Goal: Task Accomplishment & Management: Manage account settings

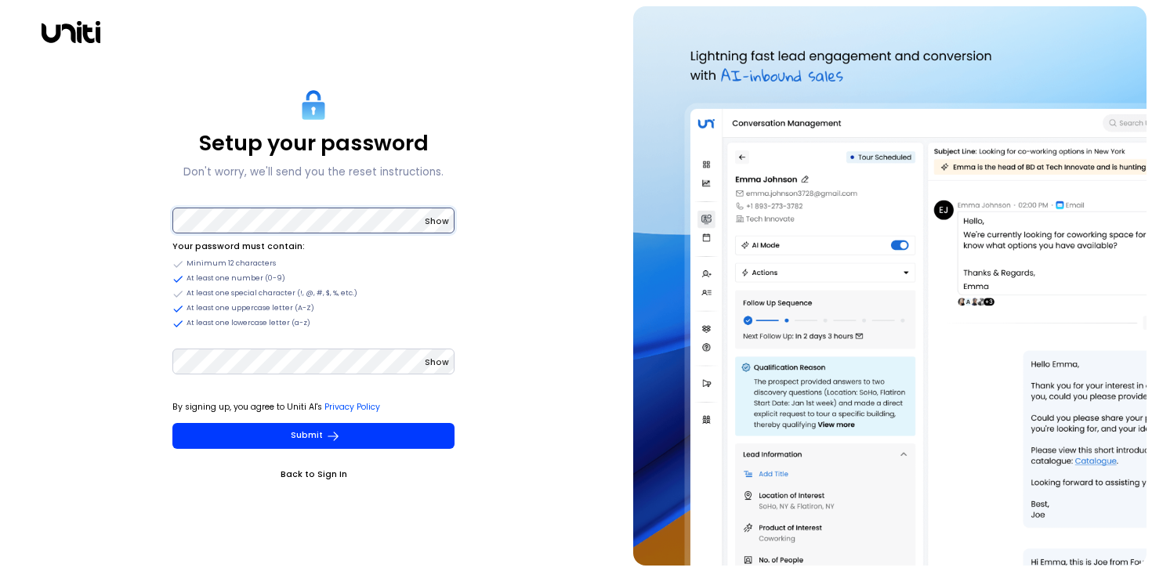
click at [172, 423] on button "Submit" at bounding box center [313, 436] width 282 height 26
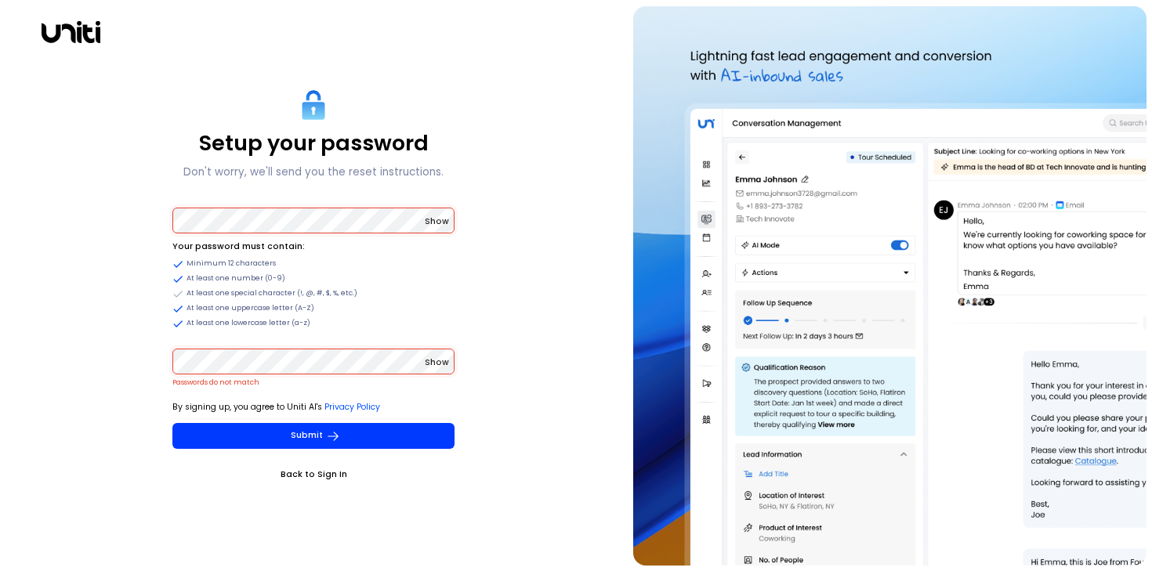
click at [172, 423] on button "Submit" at bounding box center [313, 436] width 282 height 26
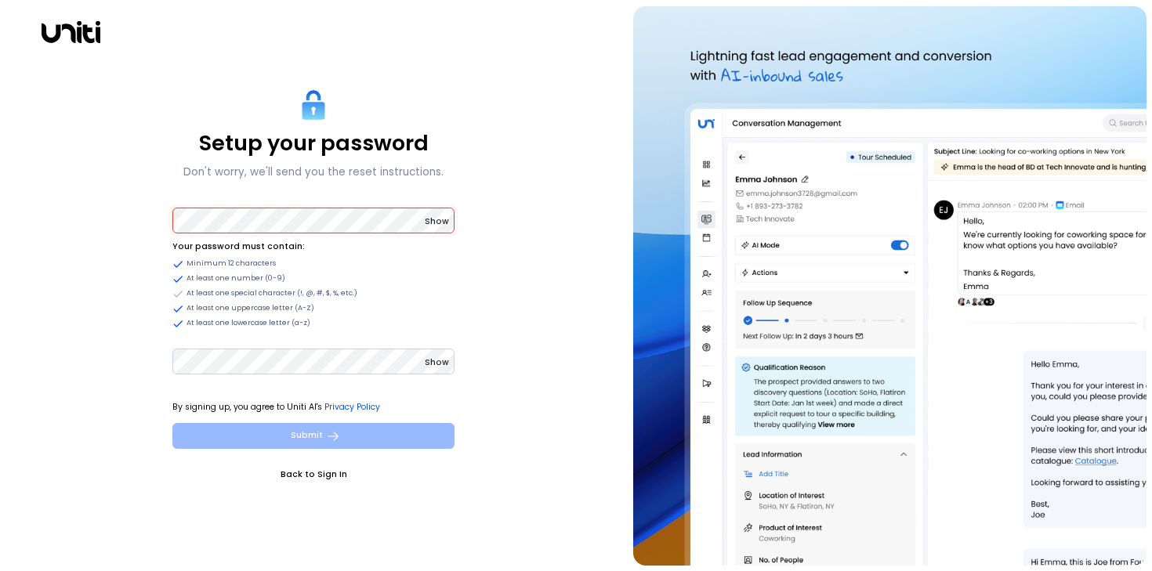
click at [326, 439] on icon "submit" at bounding box center [333, 436] width 14 height 14
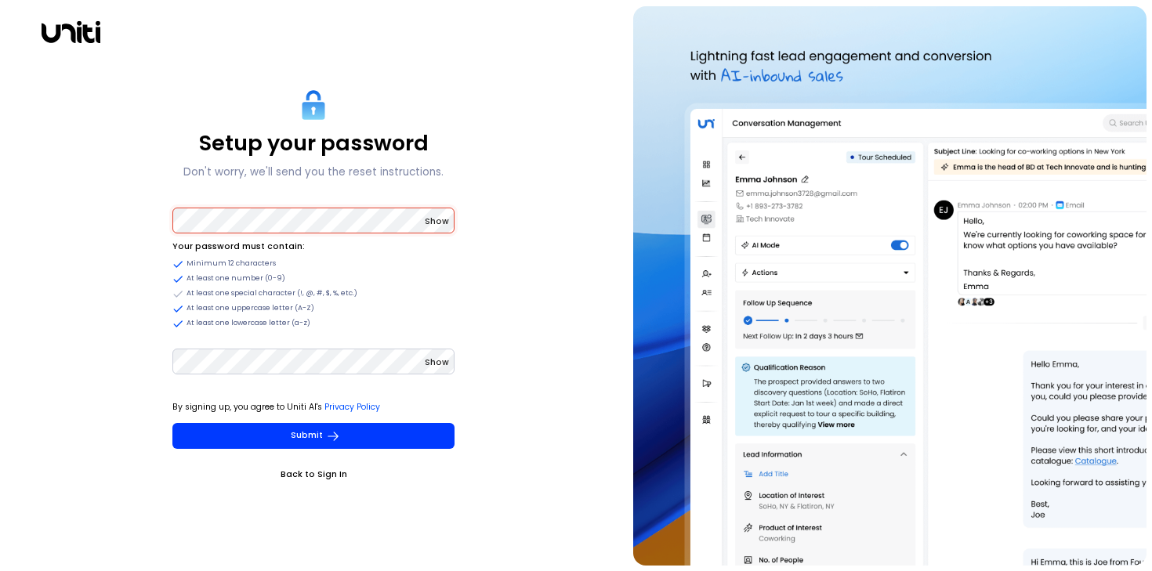
click at [430, 227] on button "Show" at bounding box center [437, 222] width 24 height 16
click at [437, 367] on span "Show" at bounding box center [437, 362] width 24 height 12
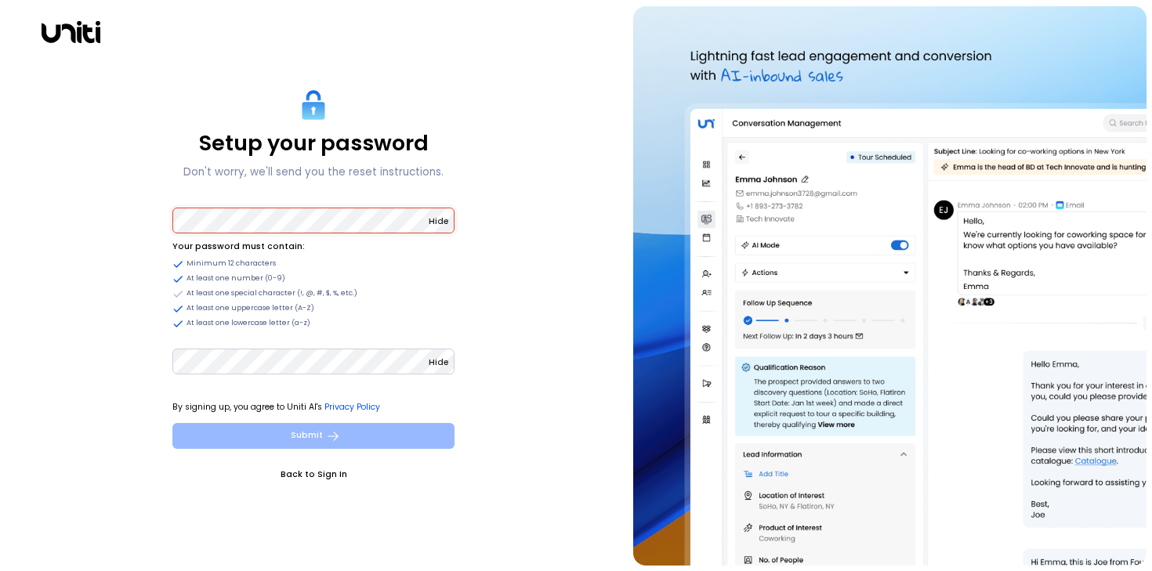
click at [285, 438] on button "Submit" at bounding box center [313, 436] width 282 height 26
click at [295, 442] on button "Submit" at bounding box center [313, 436] width 282 height 26
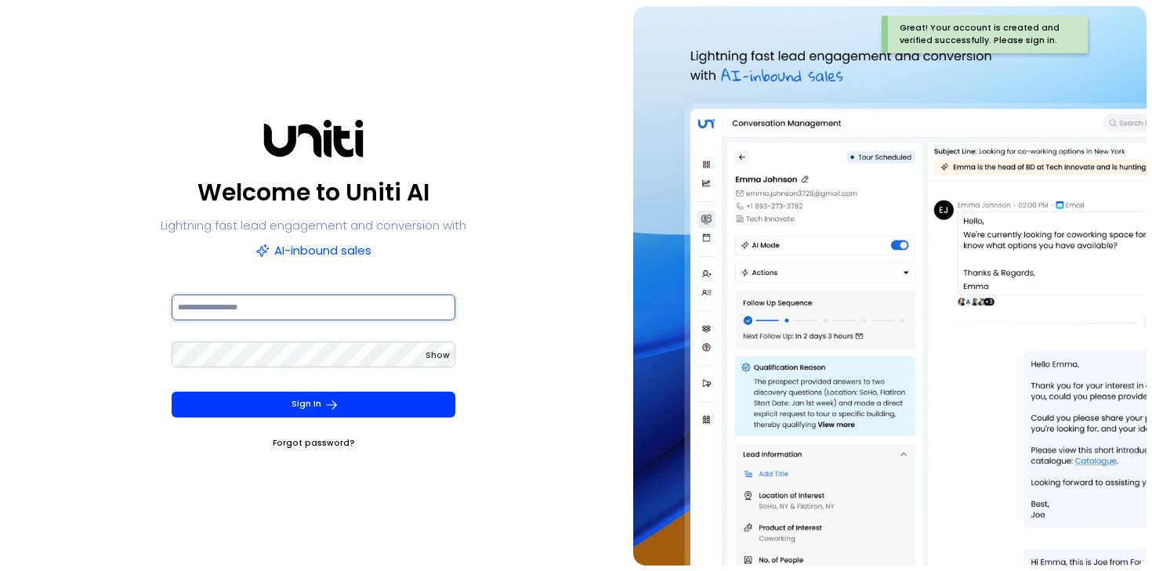
click at [282, 306] on input at bounding box center [314, 308] width 284 height 26
type input "**********"
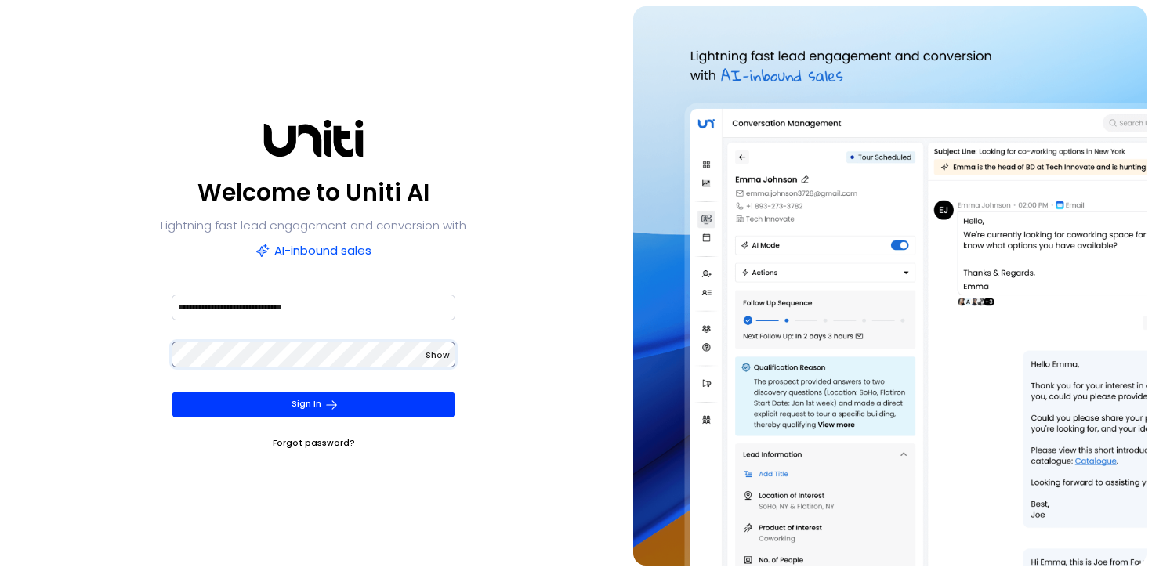
click at [172, 392] on button "Sign In" at bounding box center [314, 405] width 284 height 26
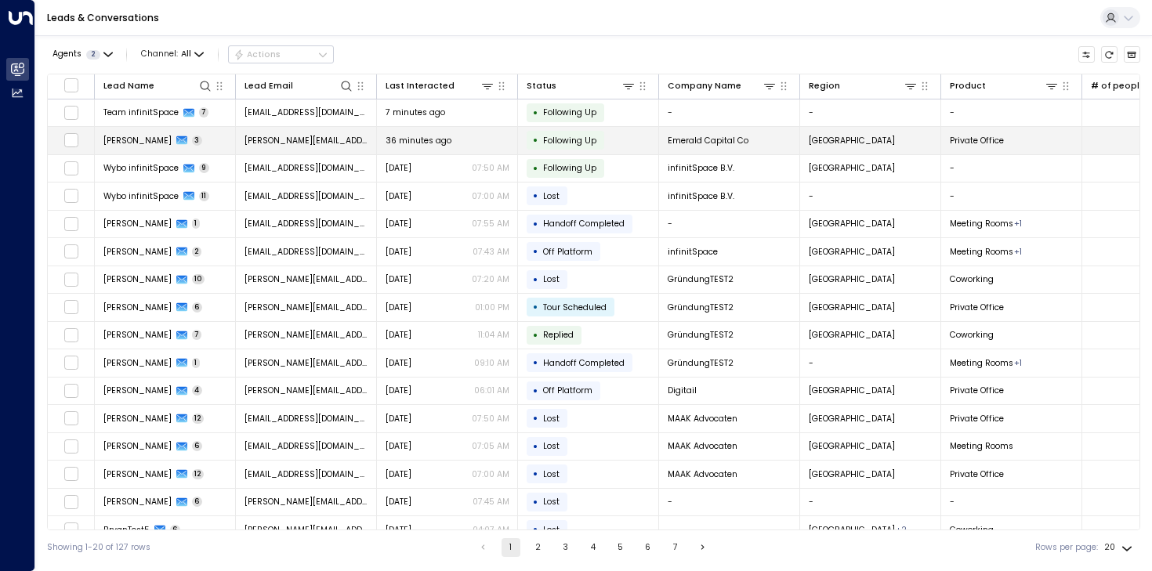
click at [578, 140] on span "Following Up" at bounding box center [569, 141] width 53 height 12
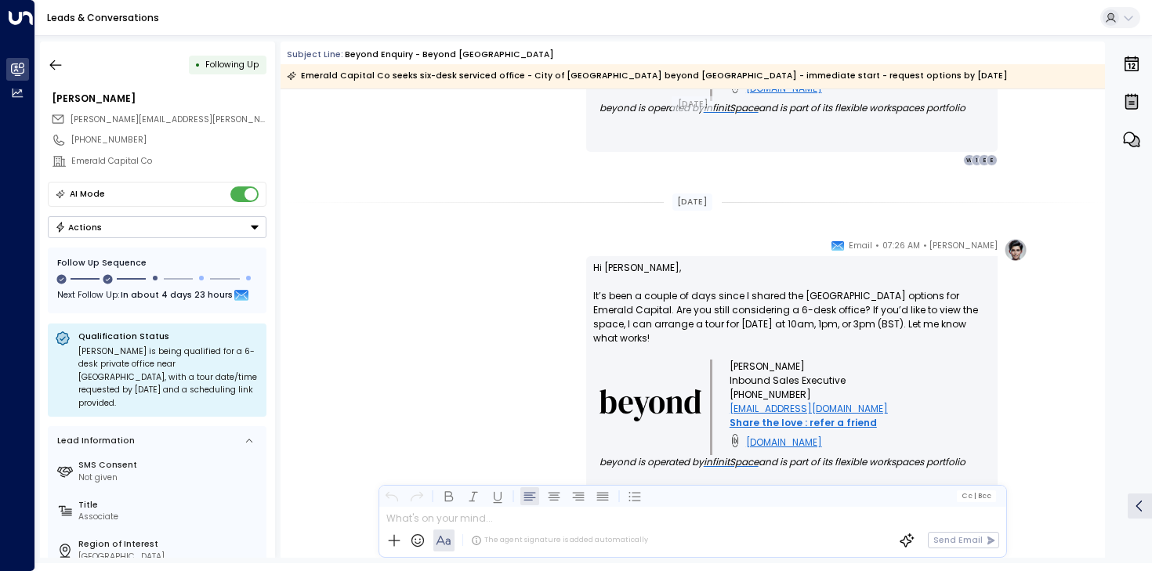
scroll to position [1731, 0]
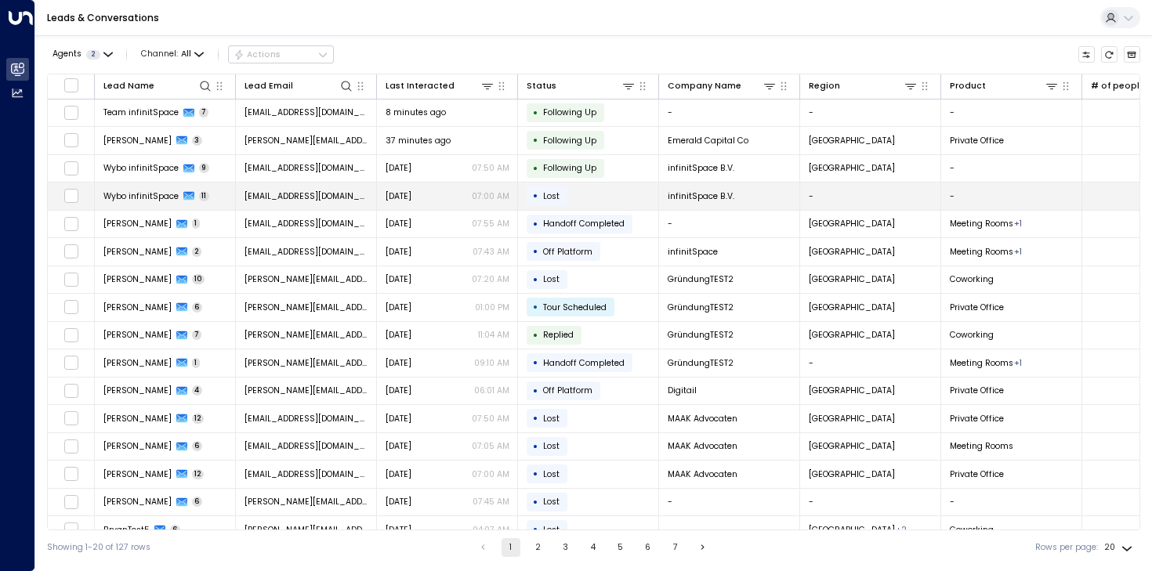
scroll to position [0, 1]
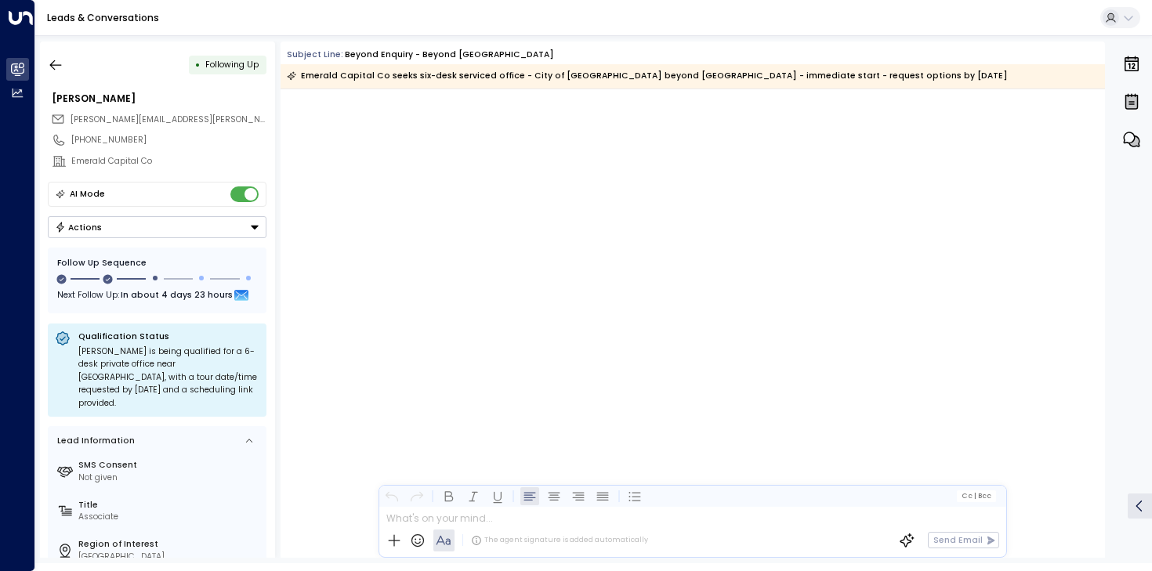
scroll to position [1542, 0]
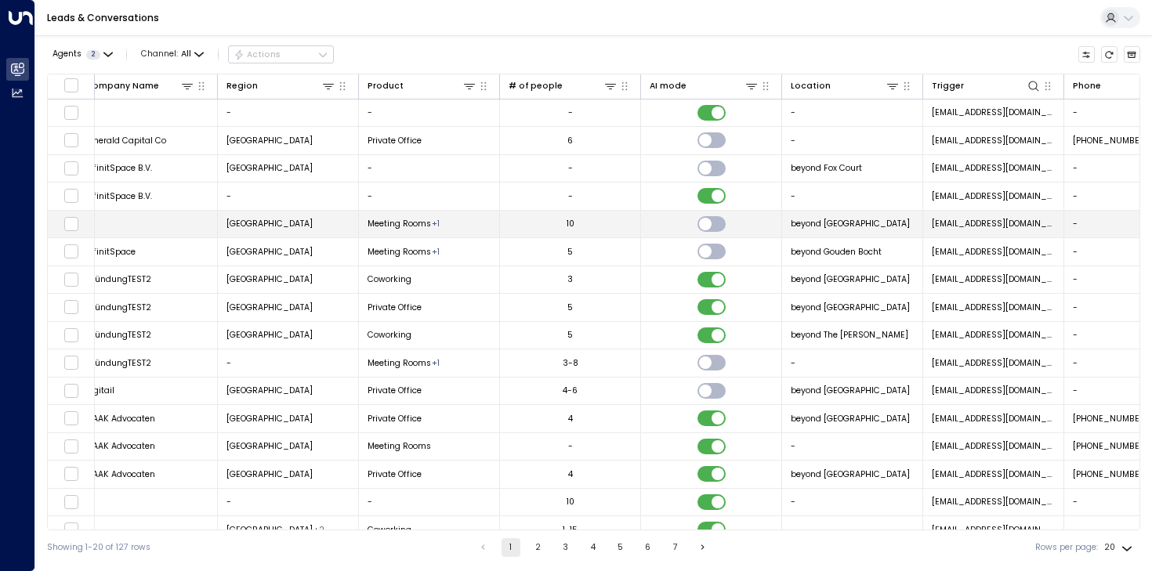
scroll to position [0, 590]
